Goal: Use online tool/utility: Utilize a website feature to perform a specific function

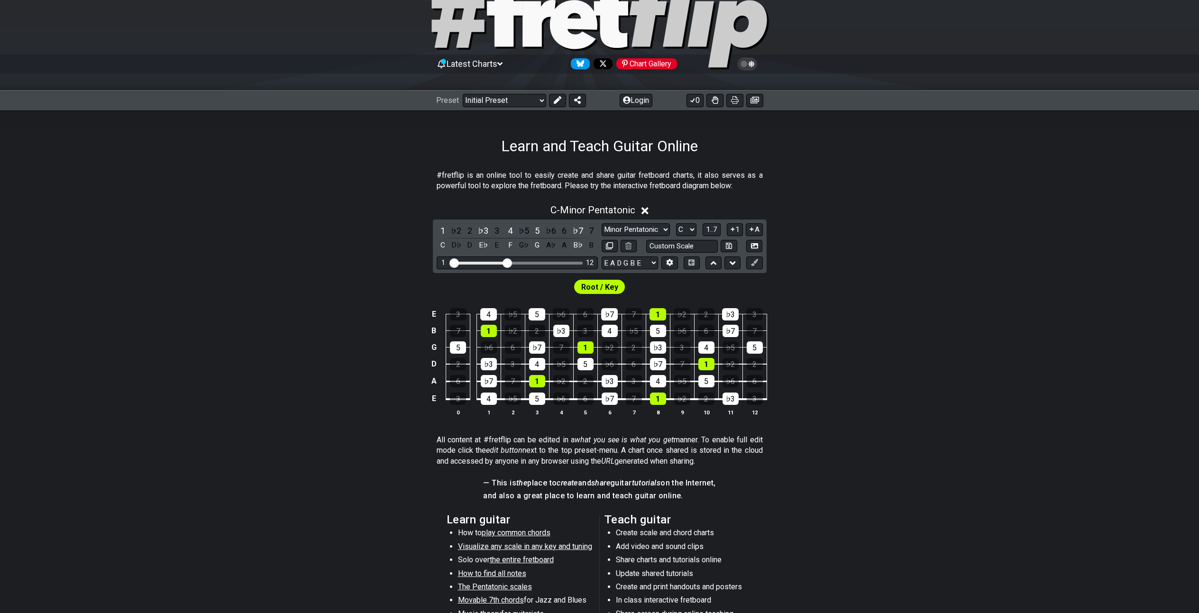
scroll to position [47, 0]
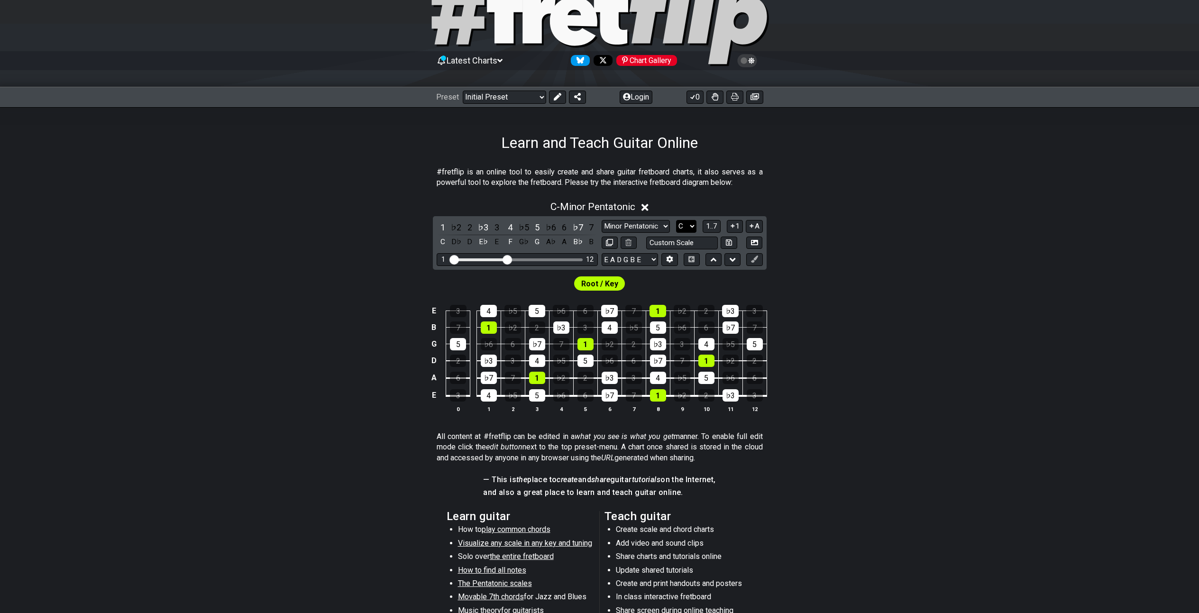
click at [689, 226] on select "A♭ A A♯ B♭ B C C♯ D♭ D D♯ E♭ E F F♯ G♭ G G♯" at bounding box center [686, 226] width 20 height 13
select select "D"
click at [676, 220] on select "A♭ A A♯ B♭ B C C♯ D♭ D D♯ E♭ E F F♯ G♭ G G♯" at bounding box center [686, 226] width 20 height 13
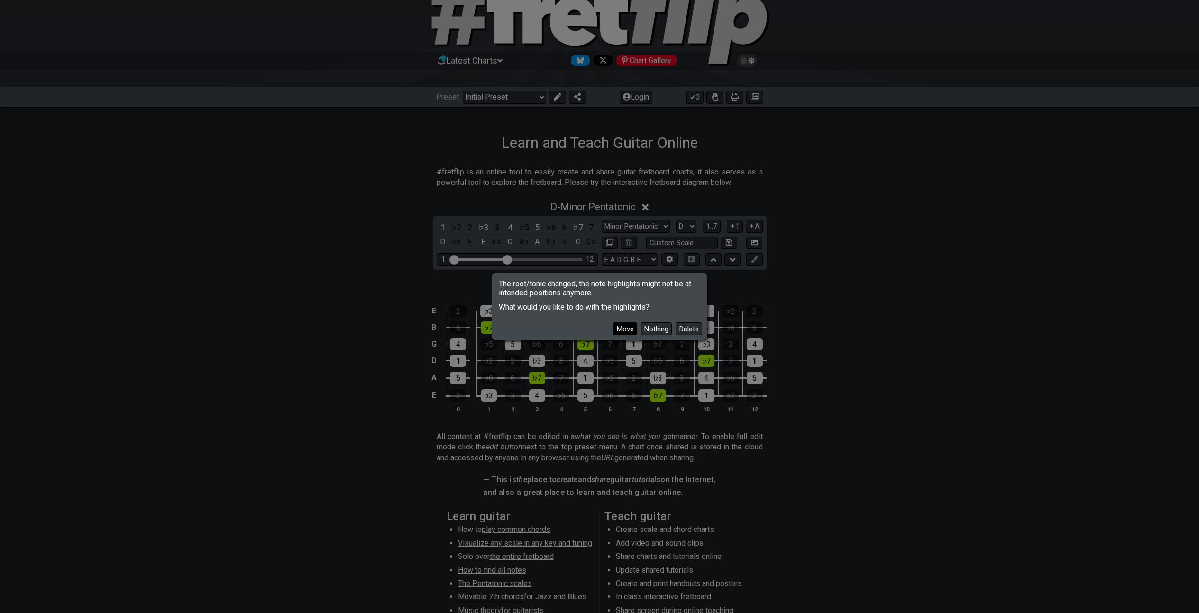
click at [622, 328] on button "Move" at bounding box center [625, 328] width 24 height 13
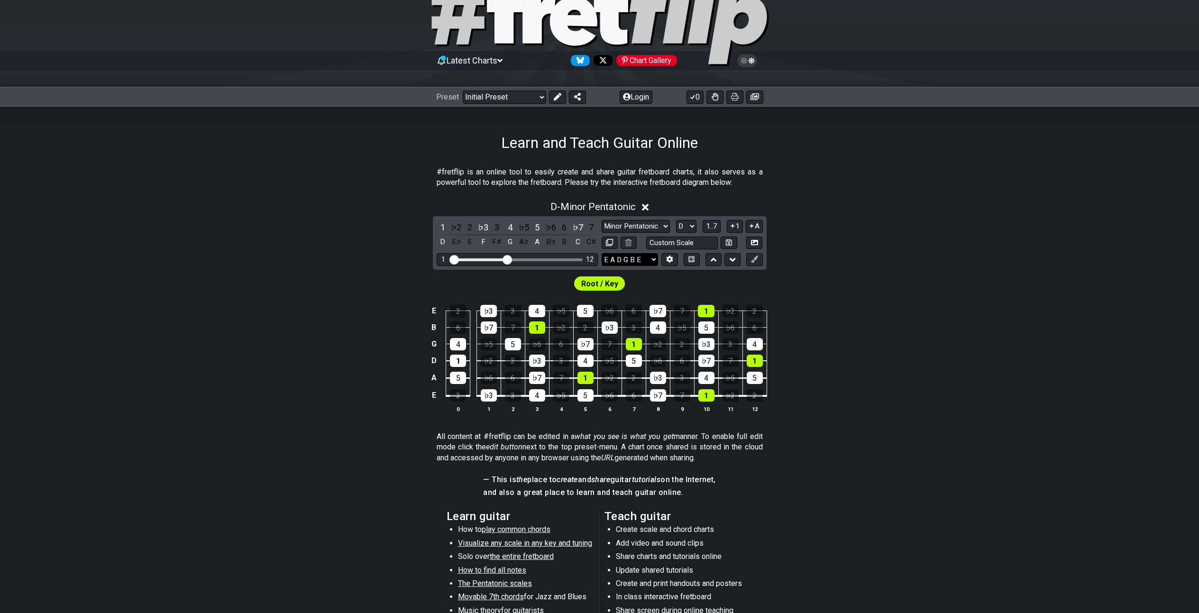
click at [652, 261] on select "E A D G B E E A D G B E E A D G B E B E A D F♯ B A D G C E A D A D G B E E♭ A♭ …" at bounding box center [630, 259] width 56 height 13
select select "D A D G B E"
click at [602, 253] on select "E A D G B E E A D G B E E A D G B E B E A D F♯ B A D G C E A D A D G B E E♭ A♭ …" at bounding box center [630, 259] width 56 height 13
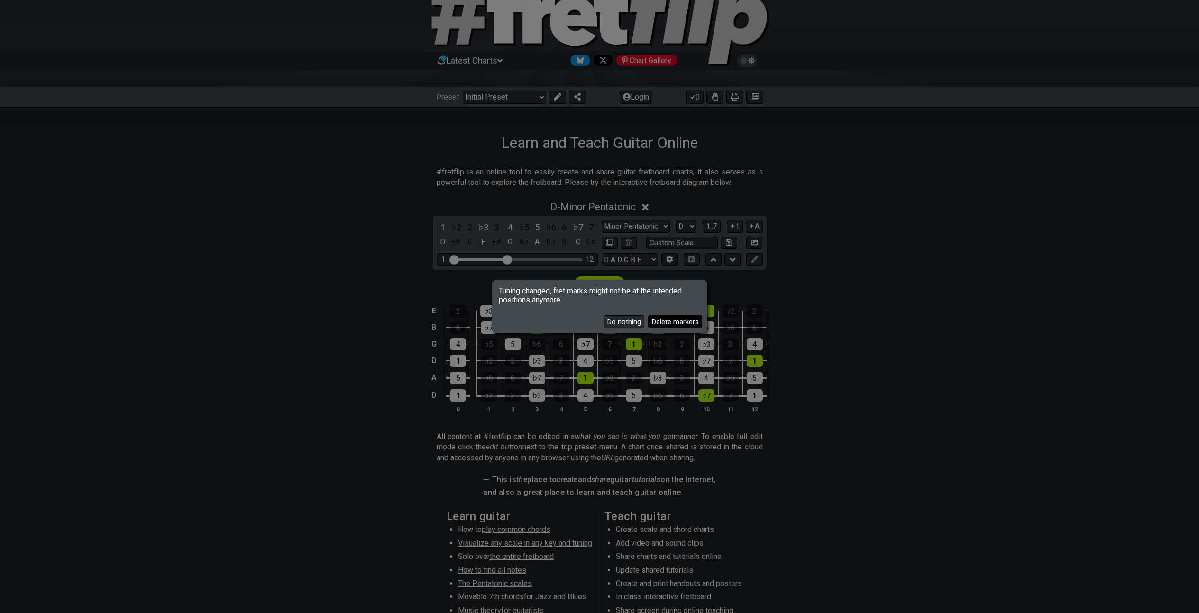
click at [675, 323] on button "Delete markers" at bounding box center [675, 321] width 54 height 13
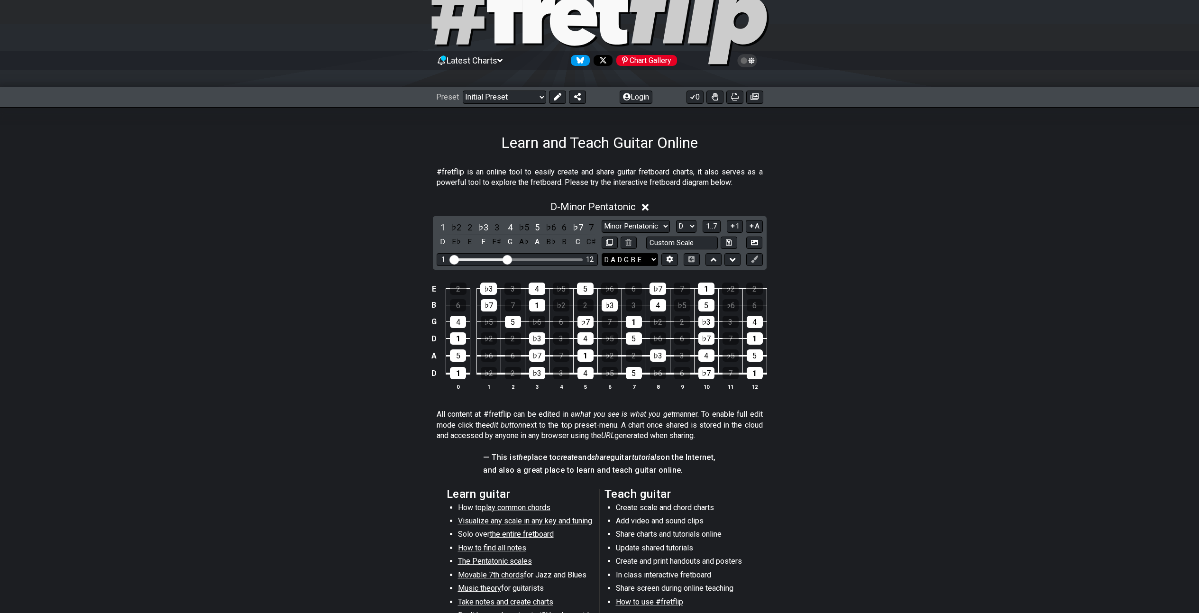
click at [652, 261] on select "E A D G B E E A D G B E E A D G B E B E A D F♯ B A D G C E A D A D G B E E♭ A♭ …" at bounding box center [630, 259] width 56 height 13
click at [602, 253] on select "E A D G B E E A D G B E E A D G B E B E A D F♯ B A D G C E A D A D G B E E♭ A♭ …" at bounding box center [630, 259] width 56 height 13
drag, startPoint x: 507, startPoint y: 260, endPoint x: 583, endPoint y: 271, distance: 76.6
click at [583, 259] on input "Visible fret range" at bounding box center [517, 259] width 135 height 0
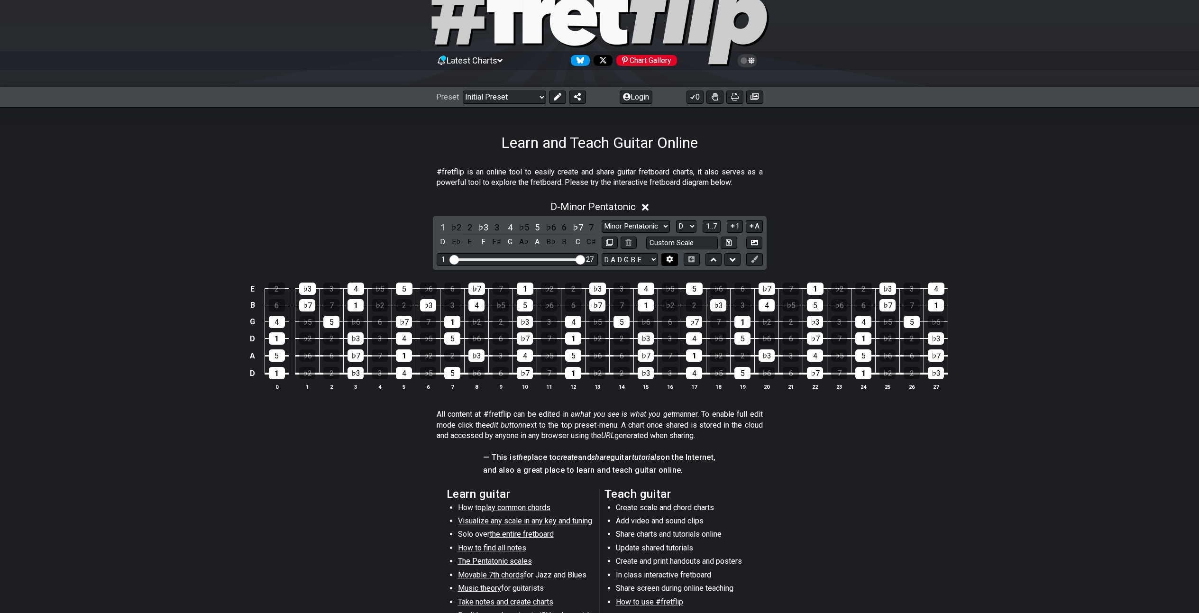
click at [670, 262] on icon at bounding box center [670, 259] width 7 height 7
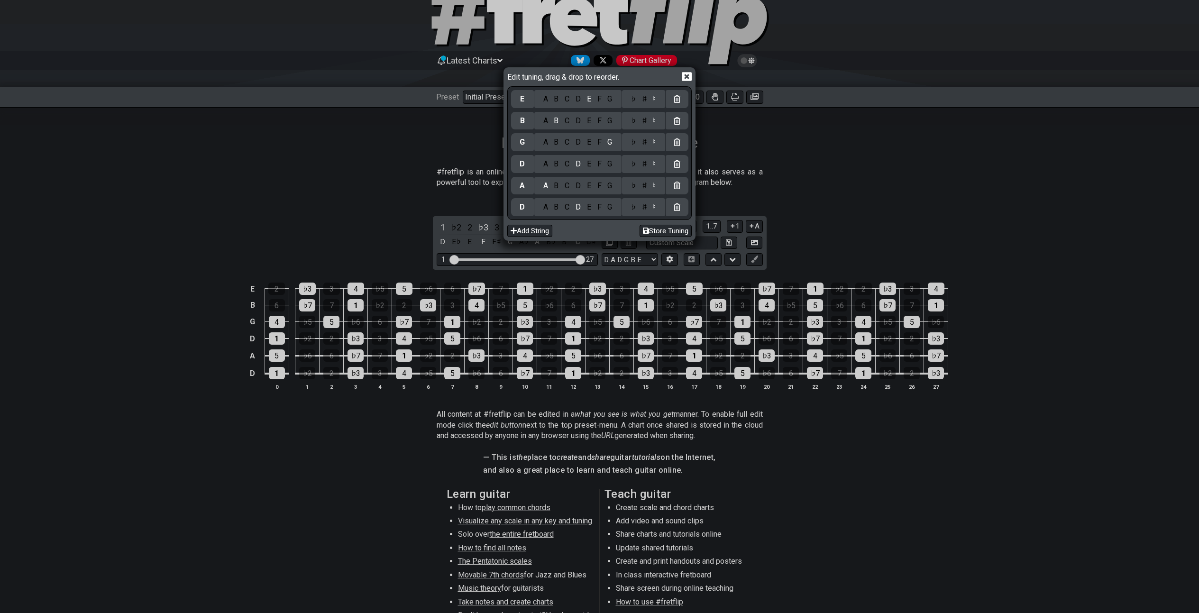
click at [688, 76] on icon at bounding box center [687, 76] width 10 height 9
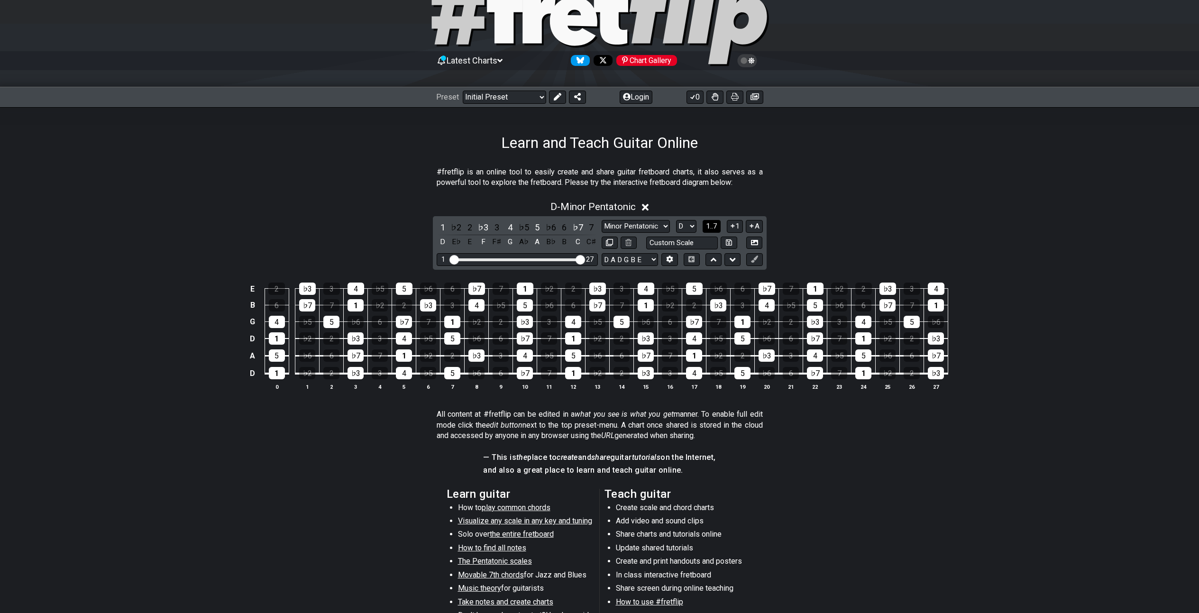
click at [713, 227] on span "1..7" at bounding box center [711, 226] width 11 height 9
click at [713, 227] on span "..." at bounding box center [712, 226] width 4 height 9
click at [732, 229] on icon at bounding box center [732, 225] width 9 height 7
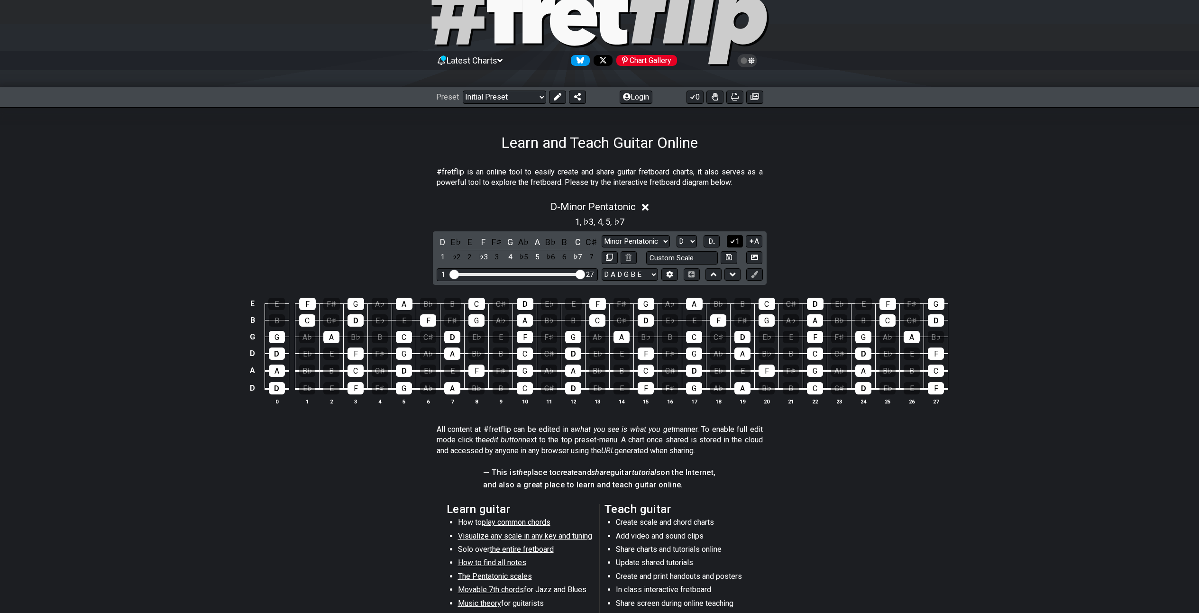
click at [737, 244] on button "1" at bounding box center [735, 241] width 16 height 13
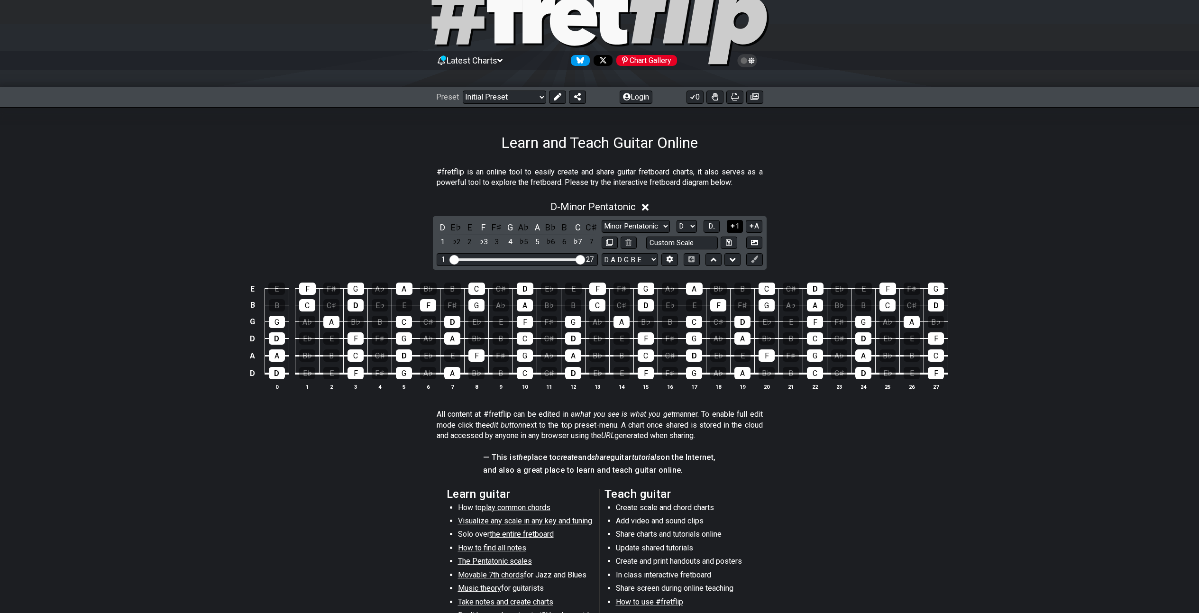
click at [736, 228] on button "1" at bounding box center [735, 226] width 16 height 13
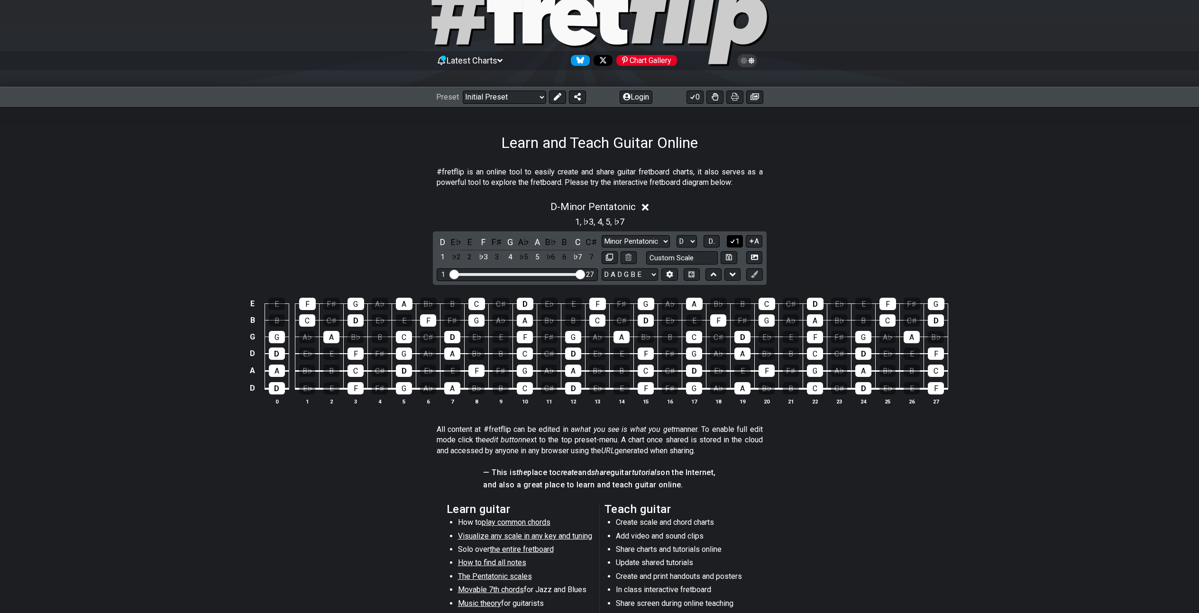
click at [736, 243] on button "1" at bounding box center [735, 241] width 16 height 13
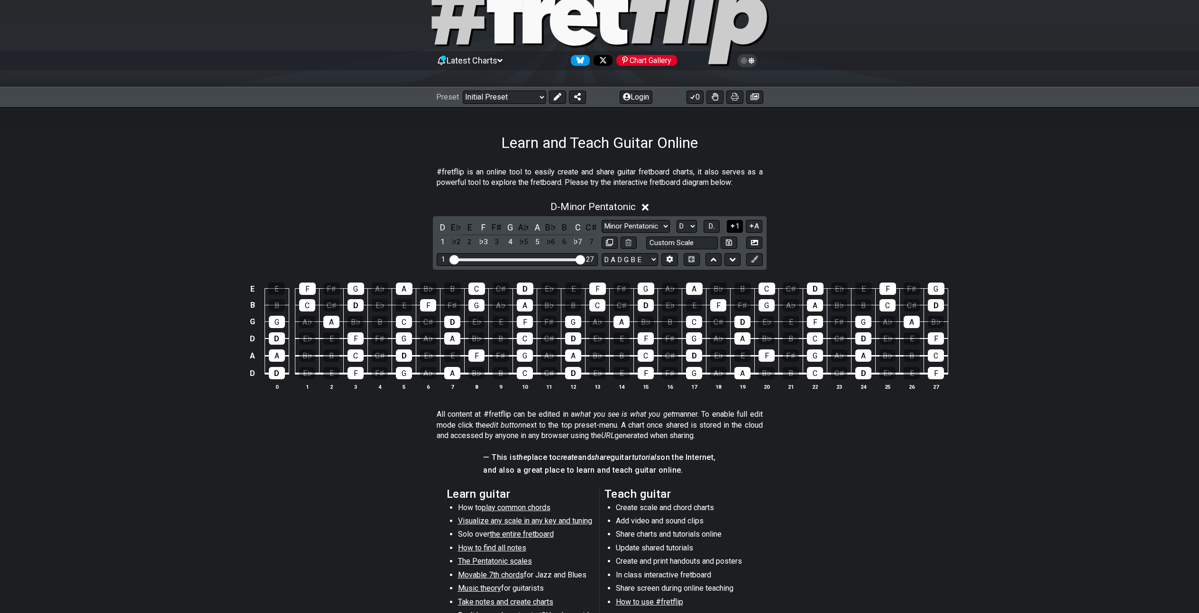
click at [735, 227] on icon at bounding box center [732, 225] width 9 height 7
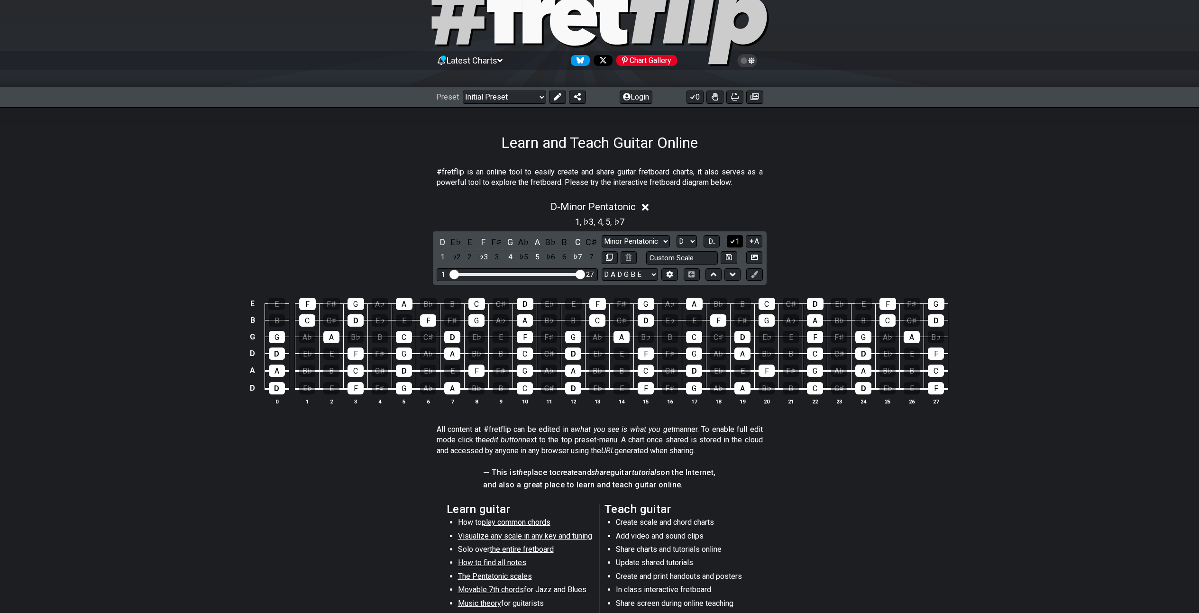
click at [735, 242] on button "1" at bounding box center [735, 241] width 16 height 13
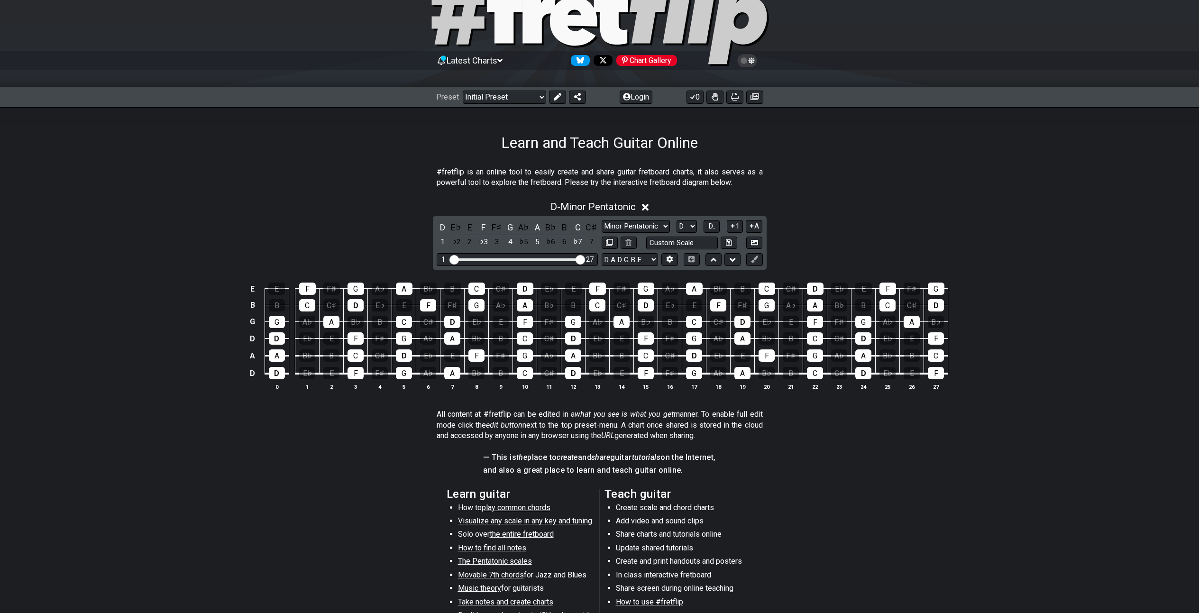
click at [733, 227] on icon at bounding box center [732, 225] width 9 height 7
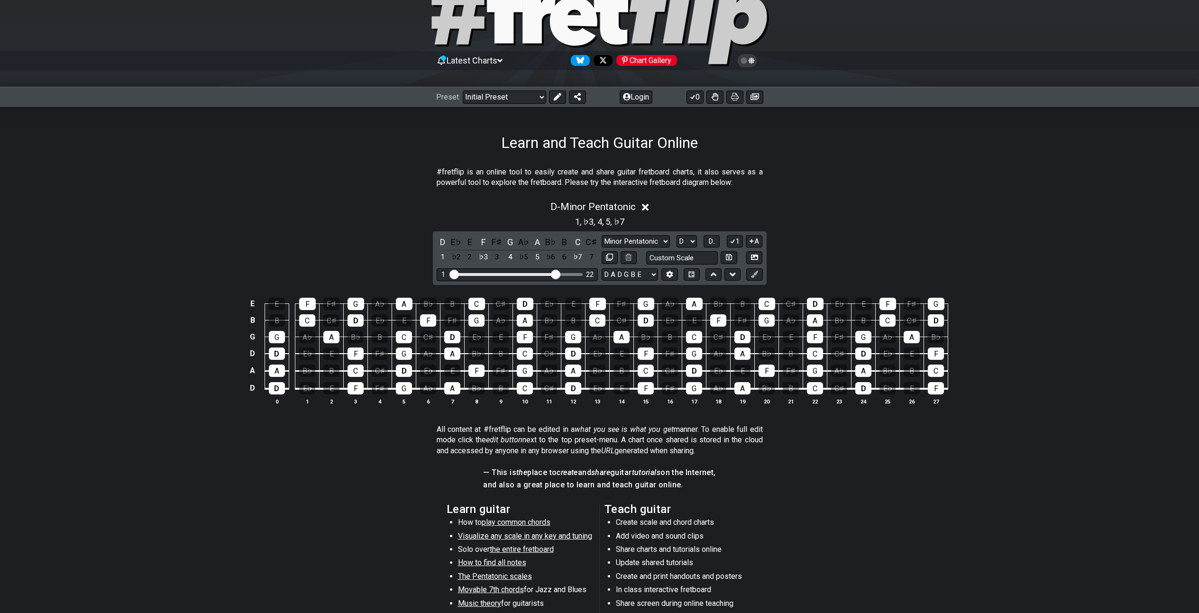
drag, startPoint x: 580, startPoint y: 275, endPoint x: 555, endPoint y: 283, distance: 25.9
click at [555, 274] on input "Visible fret range" at bounding box center [517, 274] width 135 height 0
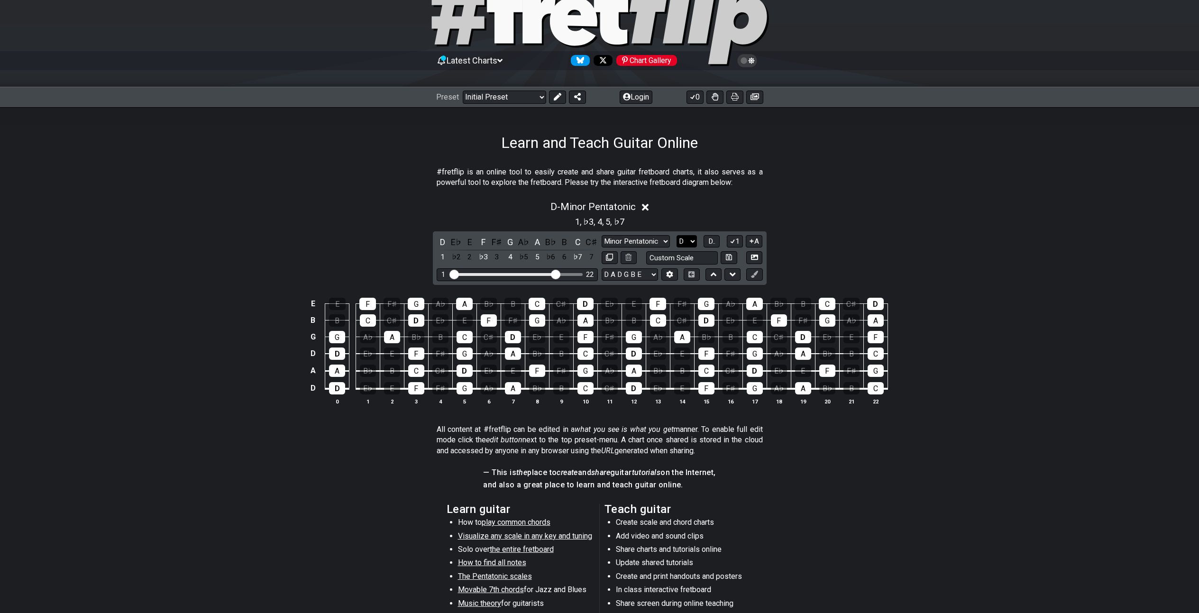
click at [691, 240] on select "A♭ A A♯ B♭ B C C♯ D♭ D D♯ E♭ E F F♯ G♭ G G♯" at bounding box center [687, 241] width 20 height 13
click at [677, 235] on select "A♭ A A♯ B♭ B C C♯ D♭ D D♯ E♭ E F F♯ G♭ G G♯" at bounding box center [687, 241] width 20 height 13
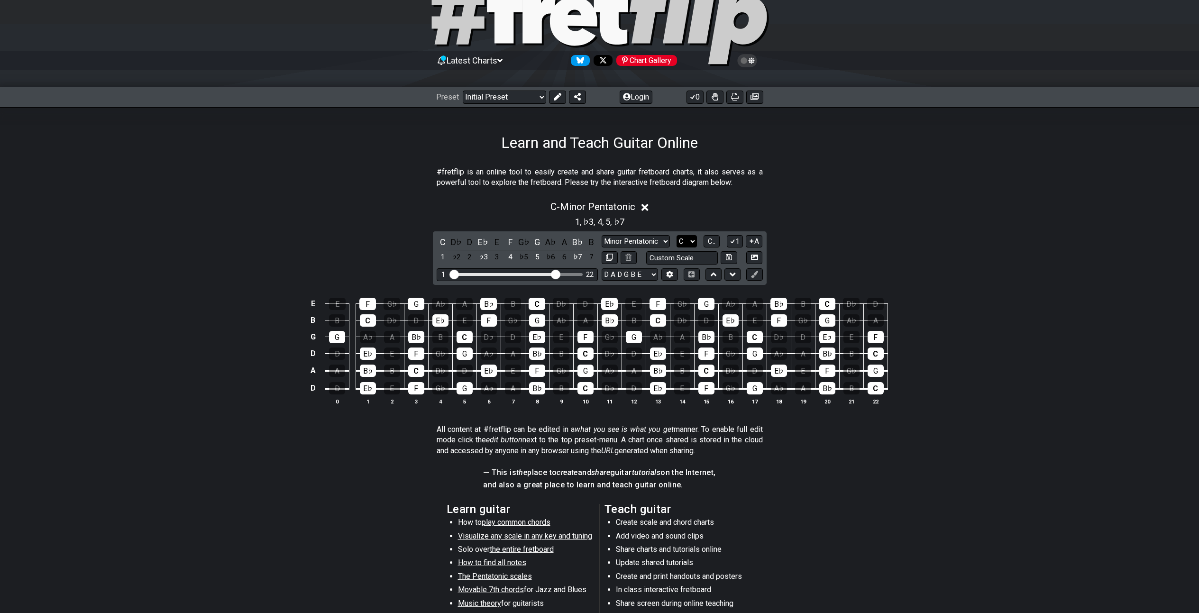
click at [692, 241] on select "A♭ A A♯ B♭ B C C♯ D♭ D D♯ E♭ E F F♯ G♭ G G♯" at bounding box center [687, 241] width 20 height 13
select select "D"
click at [677, 235] on select "A♭ A A♯ B♭ B C C♯ D♭ D D♯ E♭ E F F♯ G♭ G G♯" at bounding box center [687, 241] width 20 height 13
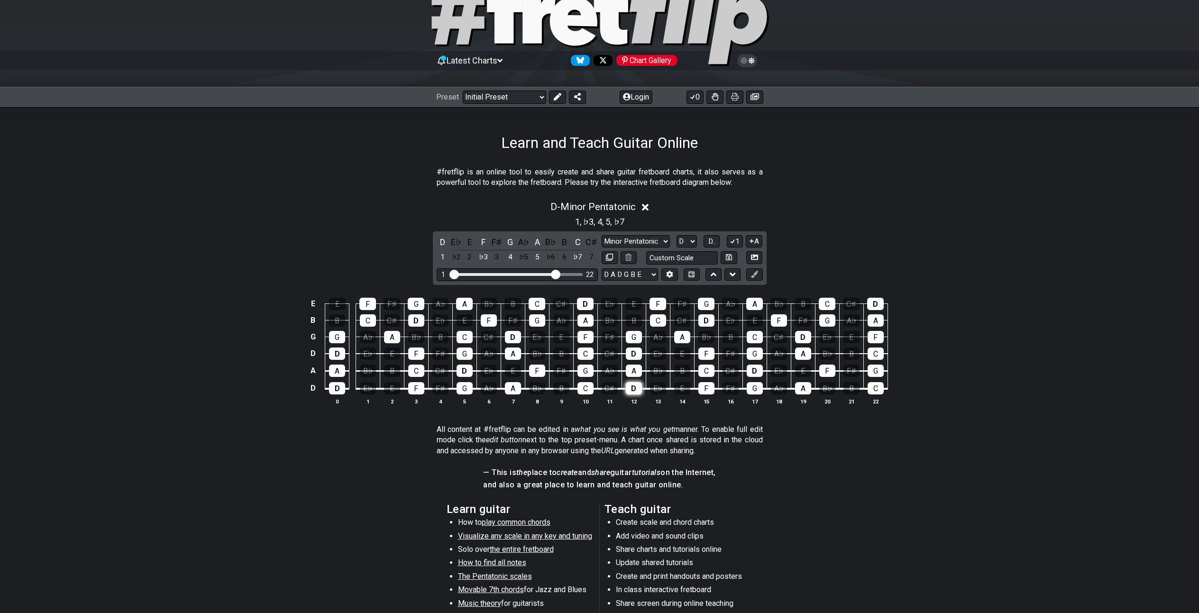
click at [638, 386] on div "D" at bounding box center [634, 388] width 16 height 12
click at [635, 387] on div "D" at bounding box center [634, 388] width 16 height 12
click at [632, 390] on div "D" at bounding box center [634, 388] width 16 height 12
click at [755, 277] on icon at bounding box center [754, 274] width 7 height 7
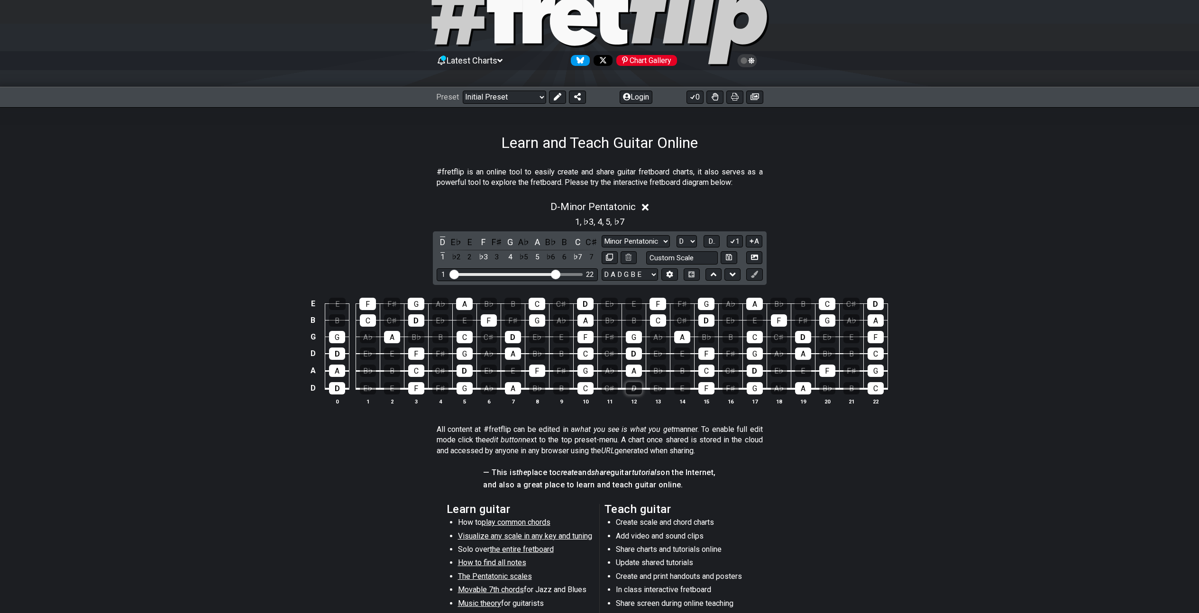
click at [634, 389] on div "D" at bounding box center [634, 388] width 16 height 12
click at [666, 241] on select "Minor Pentatonic Click to edit Minor Pentatonic Major Pentatonic Minor Blues Ma…" at bounding box center [636, 241] width 68 height 13
click at [602, 235] on select "Minor Pentatonic Click to edit Minor Pentatonic Major Pentatonic Minor Blues Ma…" at bounding box center [636, 241] width 68 height 13
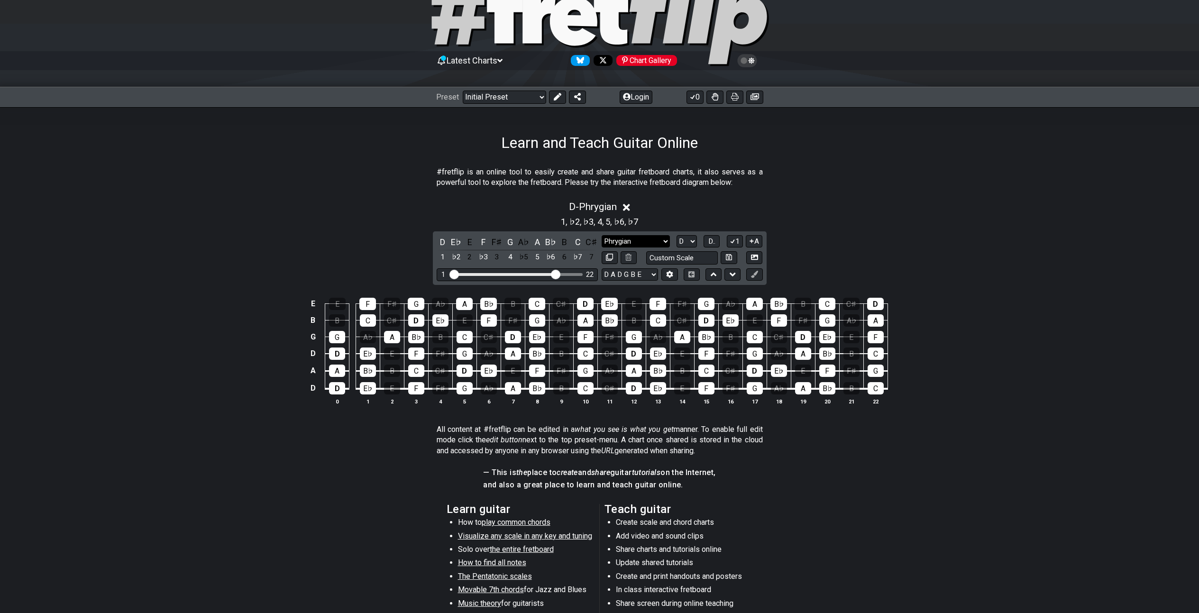
click at [662, 241] on select "Minor Pentatonic Click to edit Minor Pentatonic Major Pentatonic Minor Blues Ma…" at bounding box center [636, 241] width 68 height 13
select select "Minor Pentatonic"
click at [602, 235] on select "Minor Pentatonic Click to edit Minor Pentatonic Major Pentatonic Minor Blues Ma…" at bounding box center [636, 241] width 68 height 13
